Goal: Information Seeking & Learning: Learn about a topic

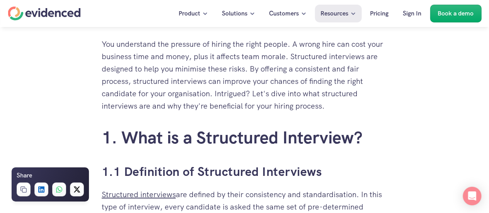
scroll to position [425, 0]
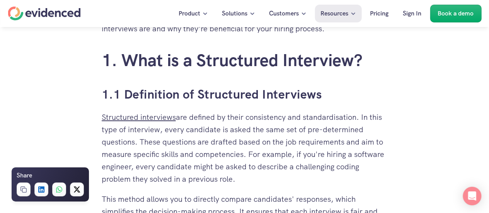
drag, startPoint x: 236, startPoint y: 180, endPoint x: 167, endPoint y: 133, distance: 83.5
click at [167, 132] on p "Structured interviews are defined by their consistency and standardisation. In …" at bounding box center [245, 148] width 286 height 74
copy p "very candidate is asked the same set of pre-determined questions. These questio…"
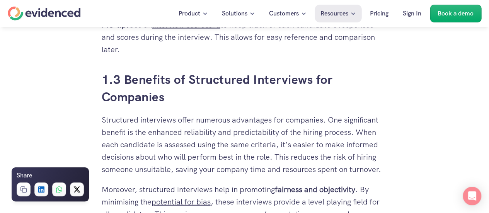
scroll to position [966, 0]
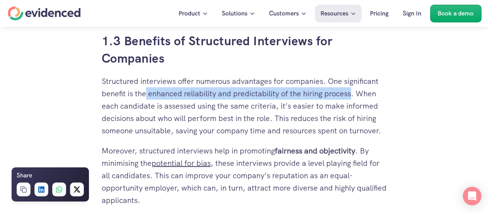
drag, startPoint x: 352, startPoint y: 94, endPoint x: 145, endPoint y: 94, distance: 207.5
click at [145, 94] on p "Structured interviews offer numerous advantages for companies. One significant …" at bounding box center [245, 106] width 286 height 62
copy p "enhanced reliability and predictability of the hiring process"
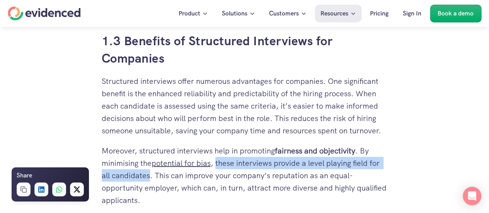
drag, startPoint x: 150, startPoint y: 177, endPoint x: 218, endPoint y: 165, distance: 69.1
click at [218, 163] on p "Moreover, structured interviews help in promoting fairness and objectivity . By…" at bounding box center [245, 176] width 286 height 62
copy p "these interviews provide a level playing field for all candidates"
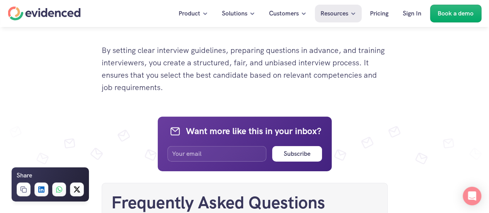
scroll to position [2473, 0]
